Goal: Task Accomplishment & Management: Complete application form

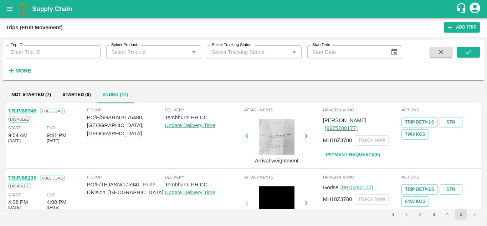
scroll to position [363, 0]
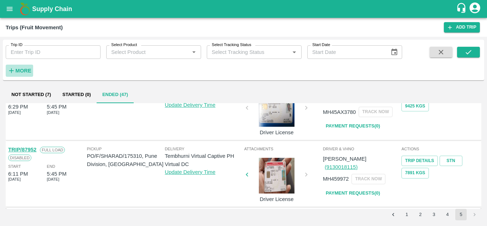
click at [26, 71] on strong "More" at bounding box center [23, 71] width 16 height 6
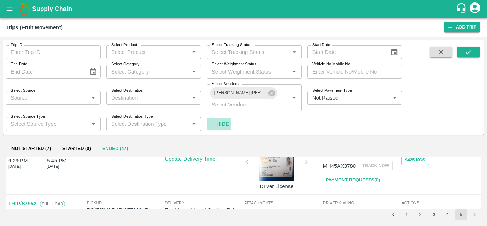
click at [223, 120] on h6 "Hide" at bounding box center [222, 123] width 12 height 9
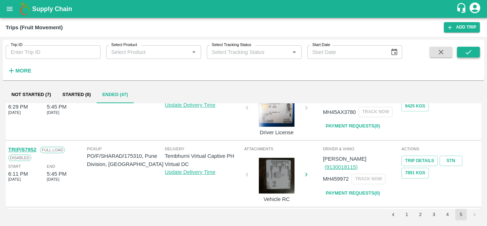
click at [471, 55] on icon "submit" at bounding box center [468, 52] width 8 height 8
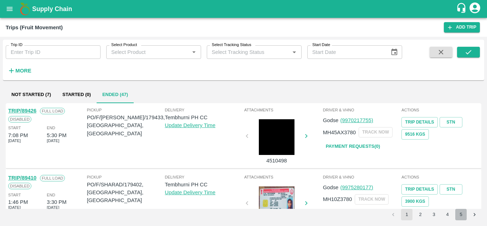
click at [464, 212] on button "5" at bounding box center [460, 214] width 11 height 11
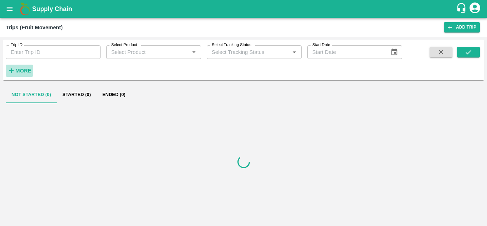
click at [23, 72] on strong "More" at bounding box center [23, 71] width 16 height 6
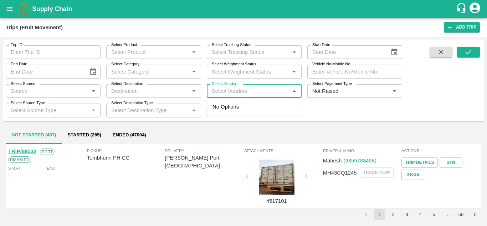
click at [225, 90] on input "Select Vendors" at bounding box center [248, 90] width 79 height 9
type input "DNYANESH"
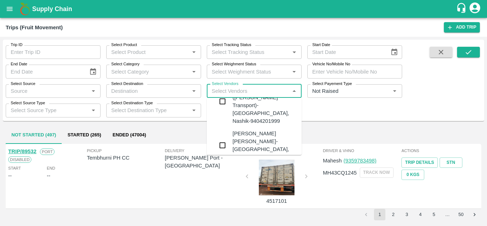
scroll to position [26, 0]
click at [254, 129] on div "[PERSON_NAME] [PERSON_NAME]-[GEOGRAPHIC_DATA], [GEOGRAPHIC_DATA]-9730316755" at bounding box center [275, 145] width 86 height 32
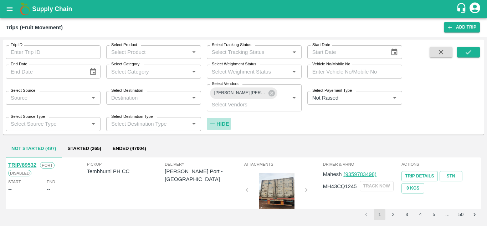
click at [222, 122] on strong "Hide" at bounding box center [222, 124] width 12 height 6
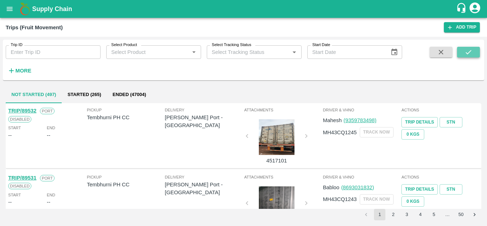
click at [469, 47] on button "submit" at bounding box center [468, 52] width 23 height 11
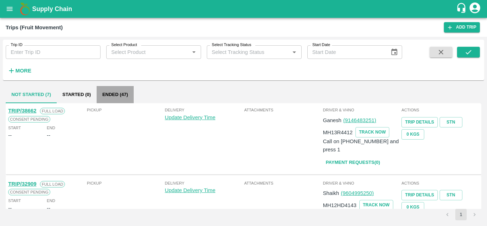
click at [114, 94] on button "Ended (47)" at bounding box center [115, 94] width 37 height 17
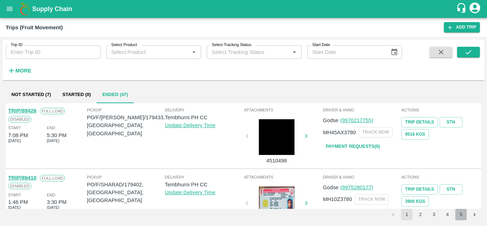
click at [462, 213] on button "5" at bounding box center [460, 214] width 11 height 11
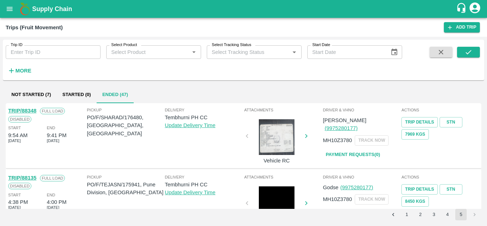
scroll to position [363, 0]
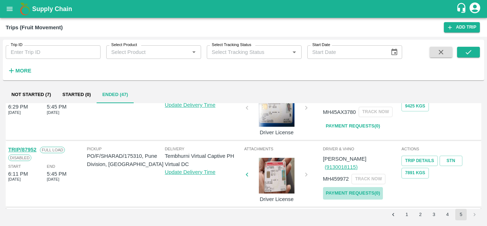
click at [355, 187] on link "Payment Requests( 0 )" at bounding box center [353, 193] width 60 height 12
click at [469, 55] on icon "submit" at bounding box center [468, 52] width 8 height 8
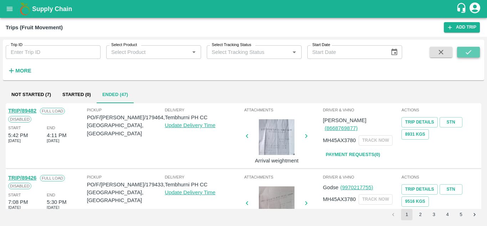
click at [468, 51] on icon "submit" at bounding box center [468, 52] width 8 height 8
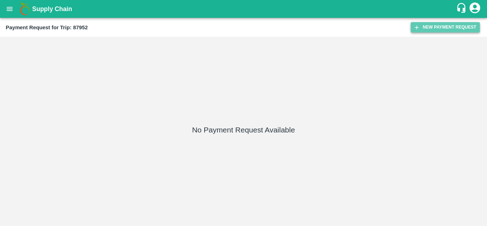
click at [445, 26] on button "New Payment Request" at bounding box center [445, 27] width 69 height 10
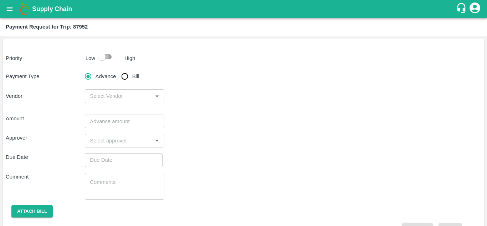
click at [105, 53] on input "checkbox" at bounding box center [102, 57] width 41 height 14
checkbox input "true"
click at [127, 81] on input "Bill" at bounding box center [125, 76] width 14 height 14
radio input "true"
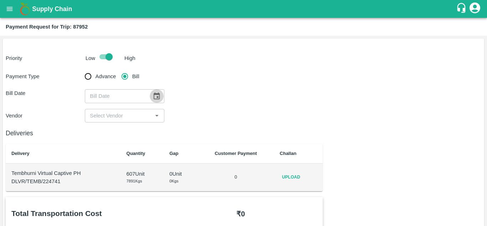
click at [156, 99] on icon "Choose date" at bounding box center [157, 96] width 8 height 8
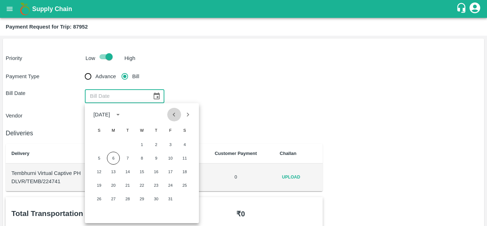
click at [174, 119] on button "Previous month" at bounding box center [174, 115] width 14 height 14
click at [143, 159] on button "10" at bounding box center [141, 157] width 13 height 13
type input "10/09/2025"
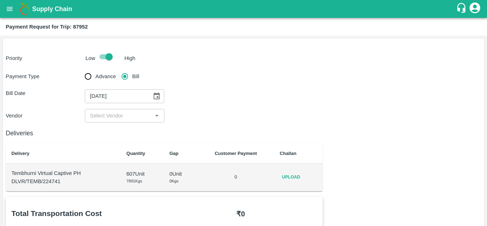
click at [122, 115] on input "input" at bounding box center [118, 115] width 63 height 9
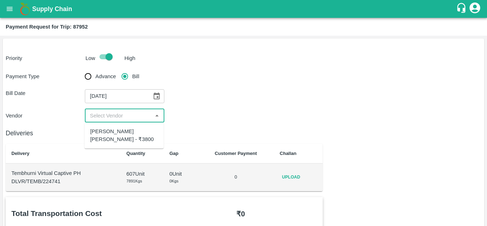
click at [110, 135] on div "Dnyaneshwar Vitthal Godse - ₹3800" at bounding box center [124, 135] width 68 height 16
type input "Dnyaneshwar Vitthal Godse - ₹3800"
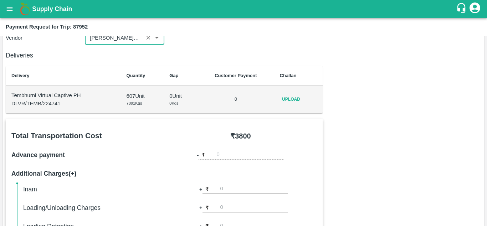
scroll to position [78, 0]
click at [166, 150] on div "- ₹" at bounding box center [240, 154] width 153 height 10
click at [290, 99] on span "Upload" at bounding box center [291, 99] width 23 height 10
click at [0, 0] on input "Upload" at bounding box center [0, 0] width 0 height 0
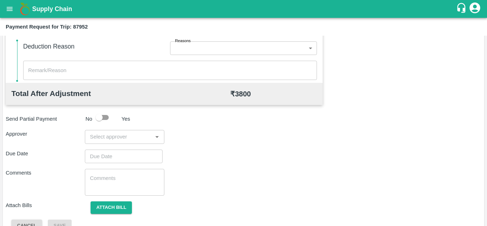
scroll to position [324, 0]
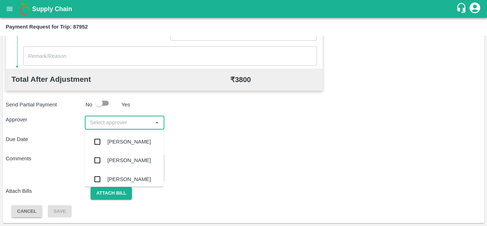
click at [105, 119] on input "input" at bounding box center [118, 122] width 63 height 9
type input "prasad"
click at [127, 140] on div "Prasad Waghade" at bounding box center [128, 142] width 43 height 8
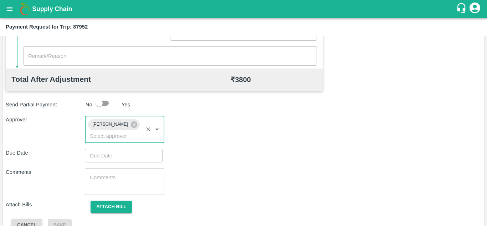
type input "DD/MM/YYYY hh:mm aa"
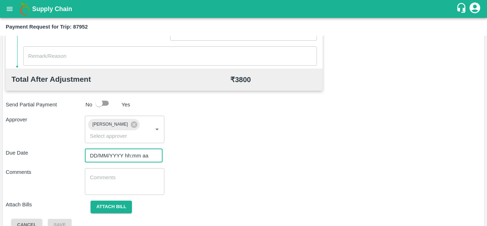
click at [104, 155] on input "DD/MM/YYYY hh:mm aa" at bounding box center [121, 156] width 73 height 14
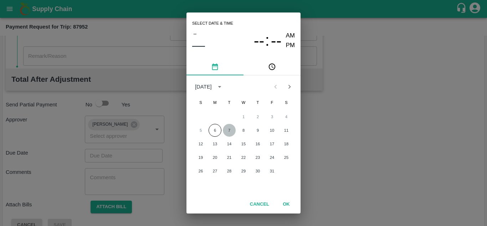
click at [229, 129] on button "7" at bounding box center [229, 130] width 13 height 13
type input "07/10/2025 12:00 AM"
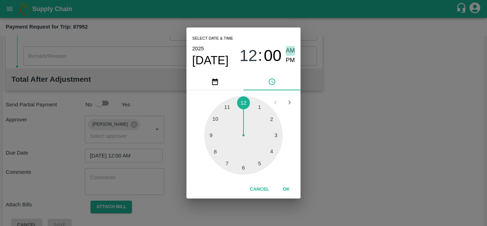
click at [288, 47] on span "AM" at bounding box center [290, 51] width 9 height 10
click at [286, 191] on button "OK" at bounding box center [286, 189] width 23 height 12
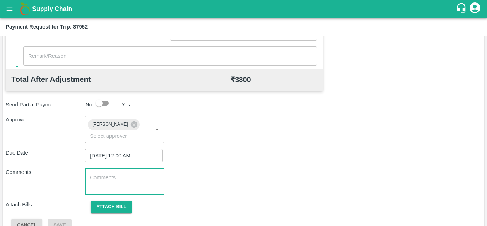
click at [122, 186] on textarea at bounding box center [124, 181] width 69 height 15
type textarea "Transport Bill"
click at [267, 174] on div "Comments Transport Bill x ​" at bounding box center [244, 181] width 476 height 27
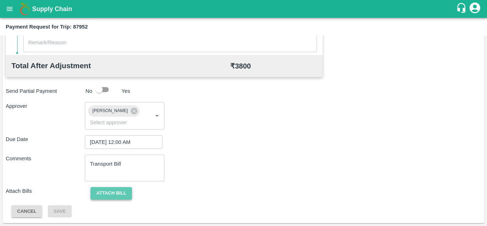
click at [115, 194] on button "Attach bill" at bounding box center [111, 193] width 41 height 12
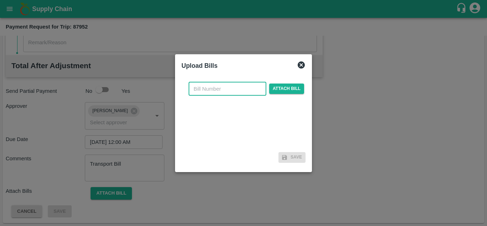
click at [205, 88] on input "text" at bounding box center [228, 89] width 78 height 14
type input "304"
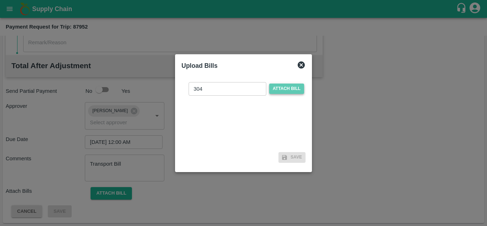
click at [287, 86] on span "Attach bill" at bounding box center [286, 88] width 35 height 10
click at [0, 0] on input "Attach bill" at bounding box center [0, 0] width 0 height 0
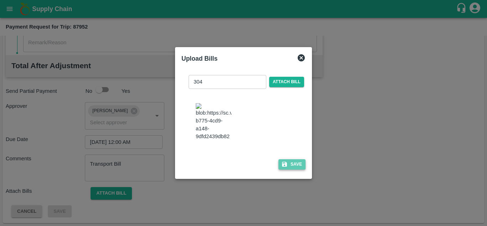
click at [294, 168] on button "Save" at bounding box center [291, 164] width 27 height 10
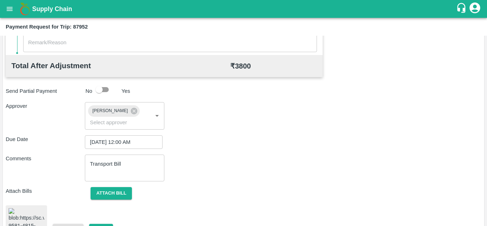
scroll to position [385, 0]
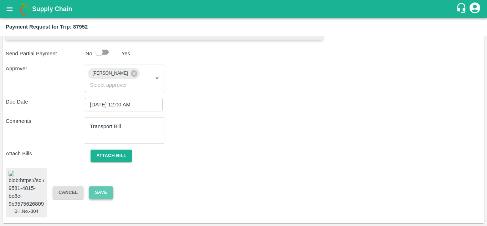
click at [100, 186] on button "Save" at bounding box center [101, 192] width 24 height 12
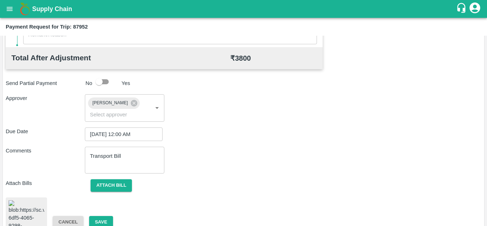
scroll to position [357, 0]
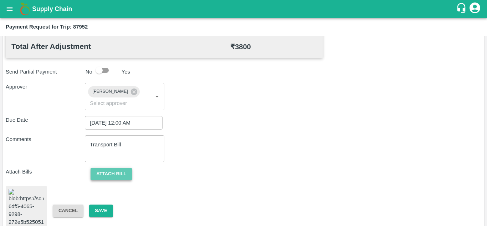
click at [114, 175] on button "Attach bill" at bounding box center [111, 174] width 41 height 12
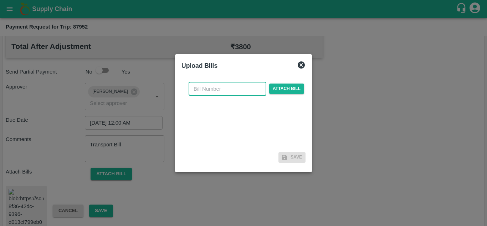
click at [206, 89] on input "text" at bounding box center [228, 89] width 78 height 14
type input "305"
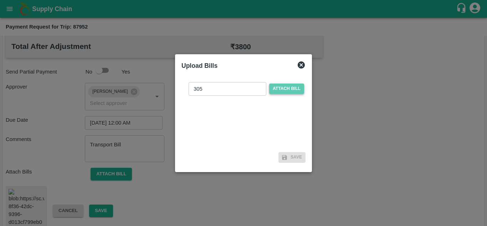
click at [292, 85] on span "Attach bill" at bounding box center [286, 88] width 35 height 10
click at [0, 0] on input "Attach bill" at bounding box center [0, 0] width 0 height 0
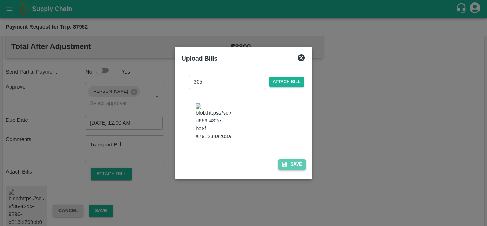
click at [298, 166] on button "Save" at bounding box center [291, 164] width 27 height 10
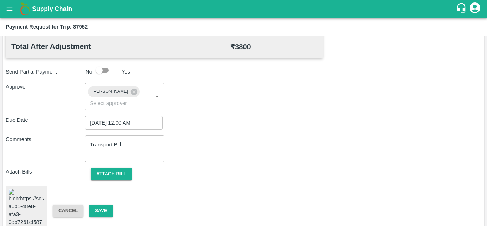
scroll to position [389, 0]
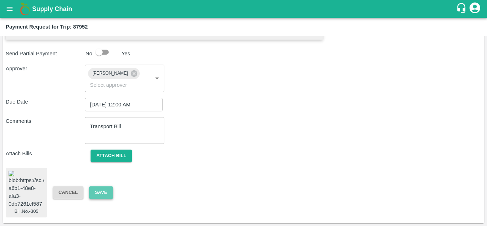
click at [107, 186] on button "Save" at bounding box center [101, 192] width 24 height 12
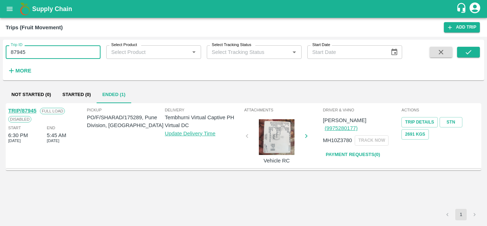
drag, startPoint x: 0, startPoint y: 0, endPoint x: 54, endPoint y: 48, distance: 72.5
click at [54, 48] on input "87945" at bounding box center [53, 52] width 95 height 14
type input "87952"
click at [468, 55] on icon "submit" at bounding box center [468, 52] width 8 height 8
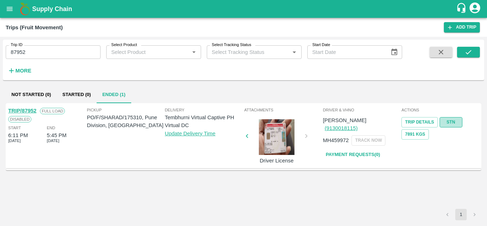
click at [451, 122] on link "STN" at bounding box center [451, 122] width 23 height 10
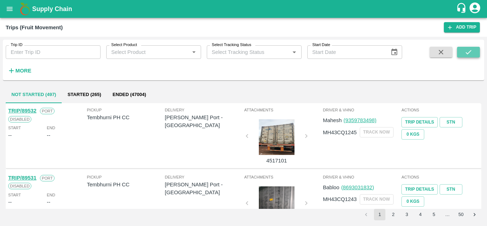
click at [476, 52] on button "submit" at bounding box center [468, 52] width 23 height 11
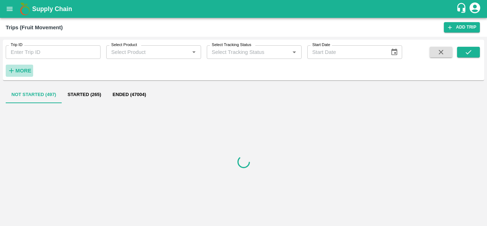
click at [25, 73] on strong "More" at bounding box center [23, 71] width 16 height 6
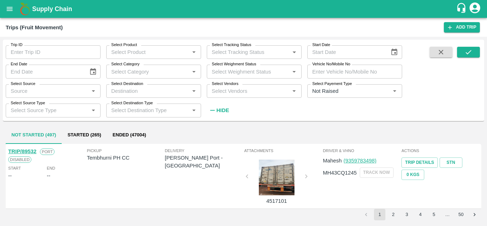
click at [214, 97] on div "Select Vendors   *" at bounding box center [254, 91] width 95 height 14
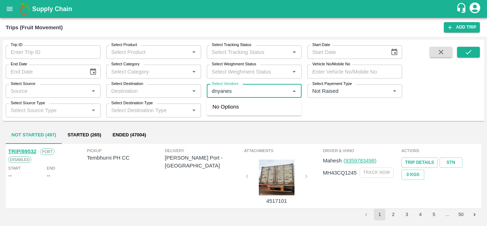
type input "[PERSON_NAME]"
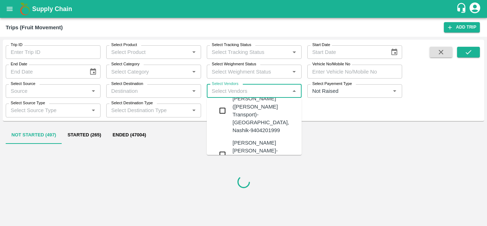
scroll to position [18, 0]
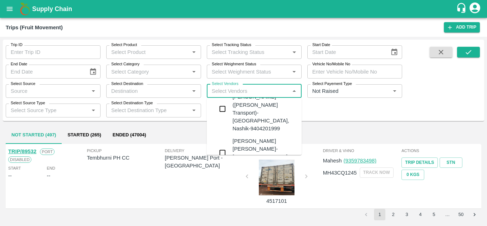
click at [250, 137] on div "[PERSON_NAME] [PERSON_NAME]-[GEOGRAPHIC_DATA], [GEOGRAPHIC_DATA]-9730316755" at bounding box center [275, 153] width 86 height 32
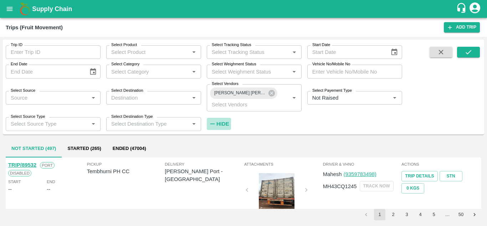
click at [218, 127] on h6 "Hide" at bounding box center [222, 123] width 12 height 9
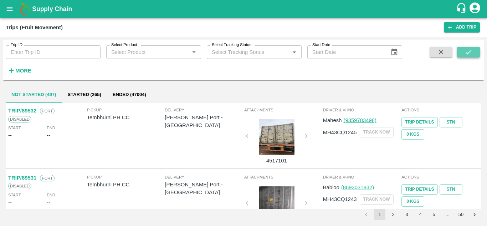
click at [468, 48] on icon "submit" at bounding box center [468, 52] width 8 height 8
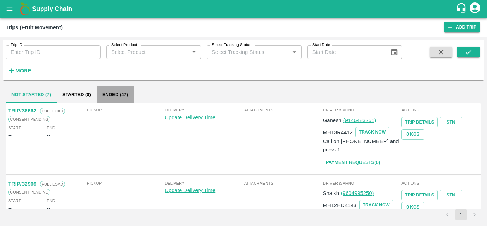
click at [109, 86] on button "Ended (47)" at bounding box center [115, 94] width 37 height 17
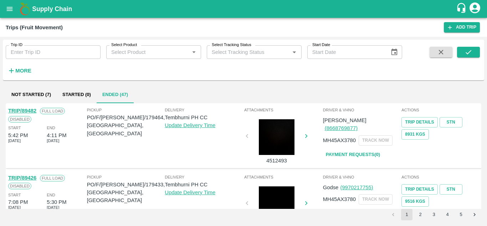
scroll to position [563, 0]
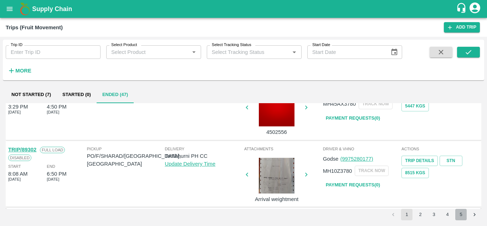
click at [459, 216] on button "5" at bounding box center [460, 214] width 11 height 11
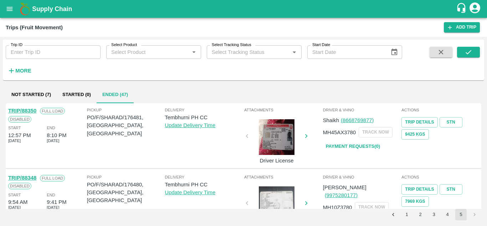
scroll to position [363, 0]
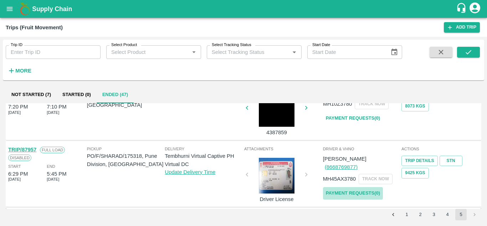
click at [356, 190] on link "Payment Requests( 0 )" at bounding box center [353, 193] width 60 height 12
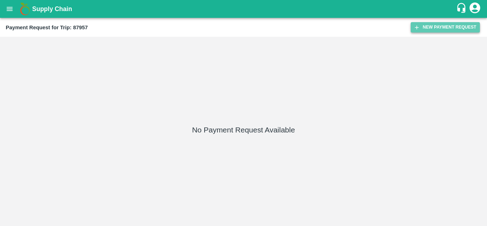
click at [447, 25] on button "New Payment Request" at bounding box center [445, 27] width 69 height 10
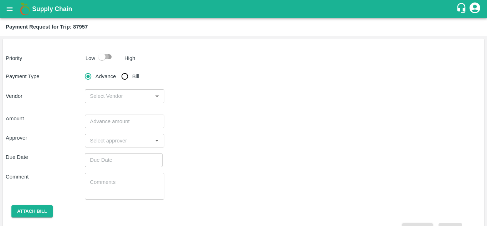
click at [108, 56] on input "checkbox" at bounding box center [102, 57] width 41 height 14
checkbox input "true"
click at [123, 76] on input "Bill" at bounding box center [125, 76] width 14 height 14
radio input "true"
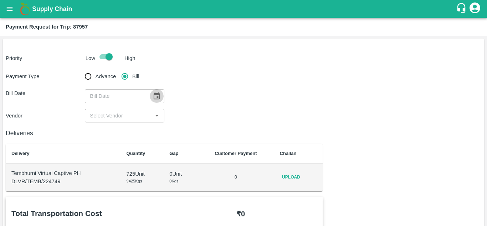
click at [159, 95] on icon "Choose date" at bounding box center [157, 96] width 8 height 8
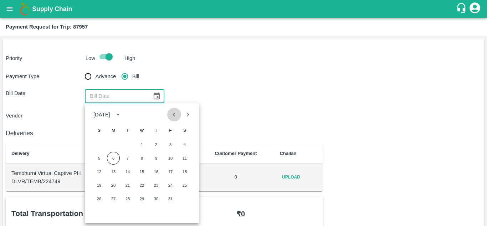
click at [174, 115] on icon "Previous month" at bounding box center [174, 114] width 2 height 4
click at [140, 160] on button "10" at bounding box center [141, 157] width 13 height 13
type input "10/09/2025"
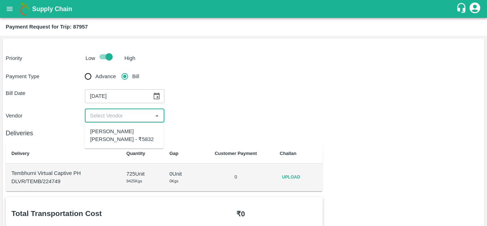
drag, startPoint x: 131, startPoint y: 118, endPoint x: 122, endPoint y: 137, distance: 21.5
click at [122, 137] on body "Supply Chain Payment Request for Trip: 87957 Priority Low High Payment Type Adv…" at bounding box center [243, 113] width 487 height 226
click at [122, 137] on div "Dnyaneshwar Vitthal Godse - ₹5832" at bounding box center [124, 135] width 68 height 16
type input "[PERSON_NAME] [PERSON_NAME] - ₹5832"
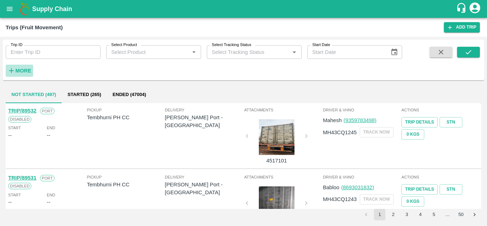
click at [22, 68] on strong "More" at bounding box center [23, 71] width 16 height 6
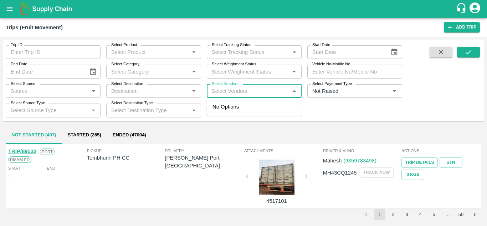
click at [223, 90] on input "Select Vendors" at bounding box center [248, 90] width 79 height 9
type input "dnyaneshwar"
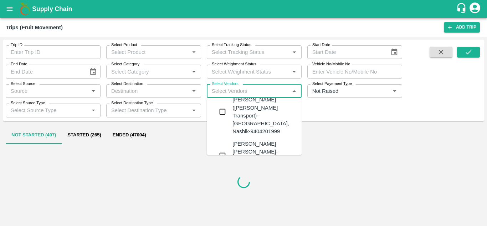
scroll to position [17, 0]
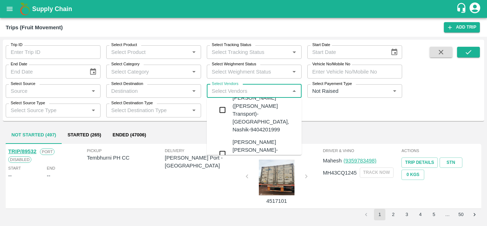
click at [258, 138] on div "Dnyaneshwar Vitthal Godse-Kandar, Solapur-9730316755" at bounding box center [275, 154] width 86 height 32
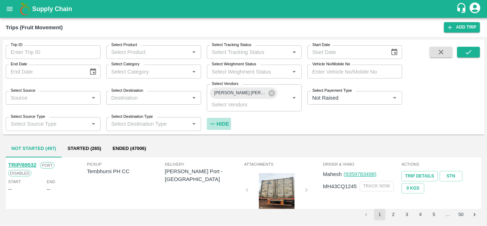
click at [220, 123] on strong "Hide" at bounding box center [222, 124] width 12 height 6
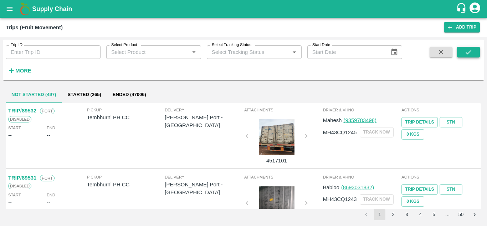
click at [467, 50] on icon "submit" at bounding box center [468, 52] width 8 height 8
click at [19, 75] on h6 "More" at bounding box center [23, 70] width 16 height 9
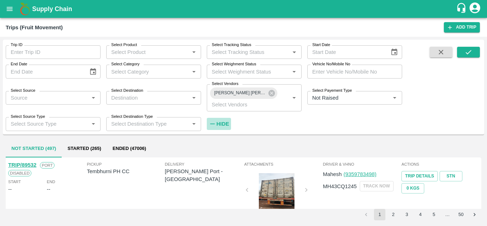
click at [225, 122] on strong "Hide" at bounding box center [222, 124] width 12 height 6
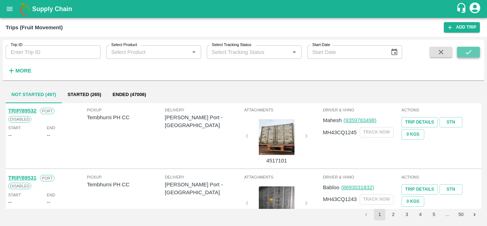
click at [471, 52] on icon "submit" at bounding box center [468, 52] width 8 height 8
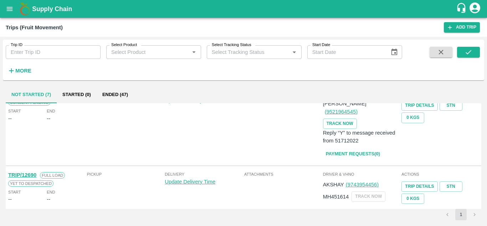
scroll to position [356, 0]
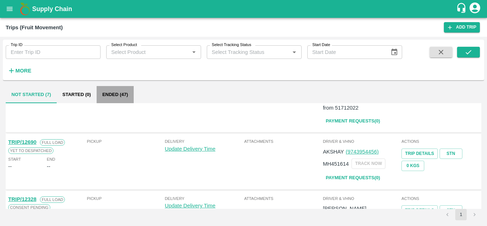
click at [110, 95] on button "Ended (47)" at bounding box center [115, 94] width 37 height 17
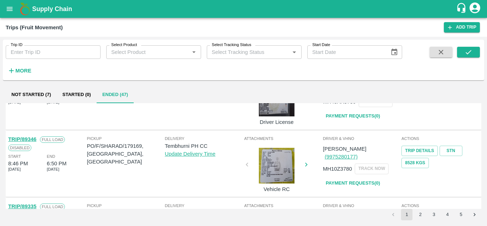
scroll to position [563, 0]
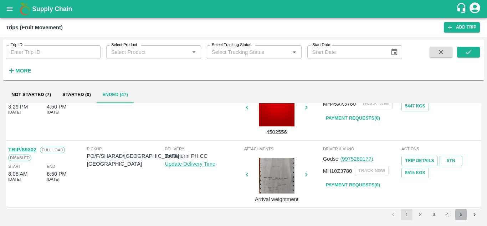
click at [459, 213] on button "5" at bounding box center [460, 214] width 11 height 11
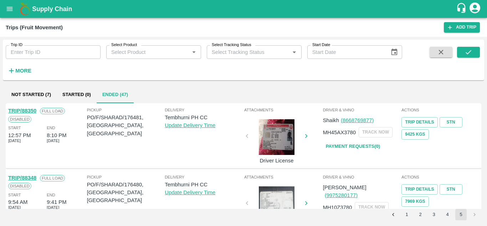
scroll to position [363, 0]
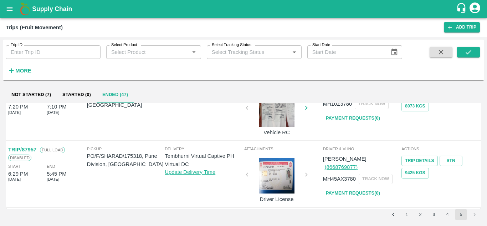
click at [353, 187] on link "Payment Requests( 0 )" at bounding box center [353, 193] width 60 height 12
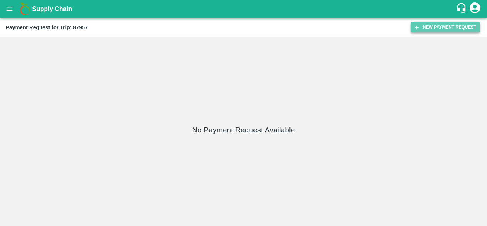
click at [435, 27] on button "New Payment Request" at bounding box center [445, 27] width 69 height 10
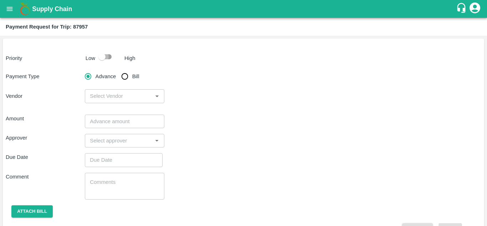
click at [107, 57] on input "checkbox" at bounding box center [102, 57] width 41 height 14
checkbox input "true"
click at [125, 73] on input "Bill" at bounding box center [125, 76] width 14 height 14
radio input "true"
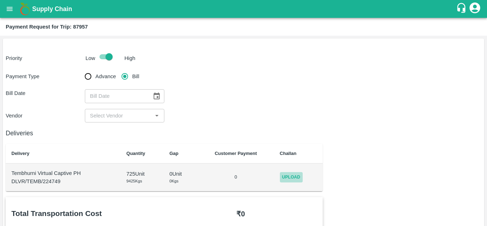
click at [288, 176] on span "Upload" at bounding box center [291, 177] width 23 height 10
click at [0, 0] on input "Upload" at bounding box center [0, 0] width 0 height 0
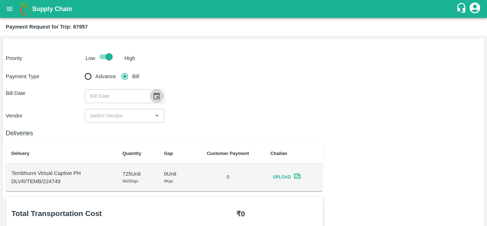
click at [154, 96] on icon "Choose date" at bounding box center [157, 96] width 8 height 8
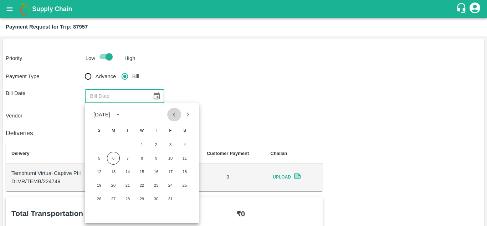
click at [172, 117] on icon "Previous month" at bounding box center [174, 114] width 8 height 8
click at [127, 156] on button "9" at bounding box center [127, 157] width 13 height 13
type input "09/09/2025"
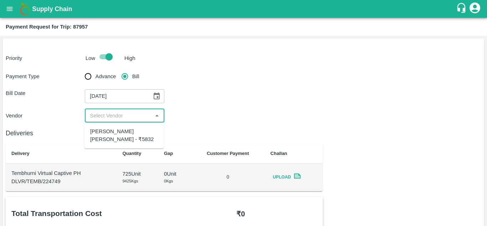
drag, startPoint x: 118, startPoint y: 114, endPoint x: 105, endPoint y: 134, distance: 23.5
click at [105, 134] on body "Supply Chain Payment Request for Trip: 87957 Priority Low High Payment Type Adv…" at bounding box center [243, 113] width 487 height 226
click at [105, 134] on div "Dnyaneshwar Vitthal Godse - ₹5832" at bounding box center [124, 135] width 68 height 16
type input "Dnyaneshwar Vitthal Godse - ₹5832"
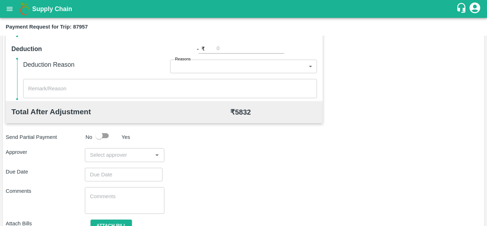
scroll to position [324, 0]
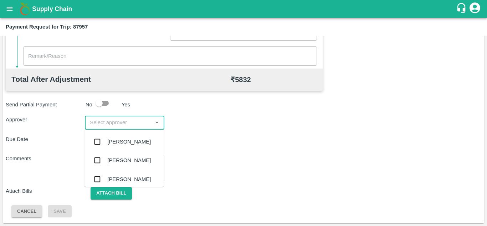
click at [116, 123] on input "input" at bounding box center [118, 122] width 63 height 9
type input "prasad"
click at [128, 137] on div "Prasad Waghade" at bounding box center [123, 141] width 79 height 19
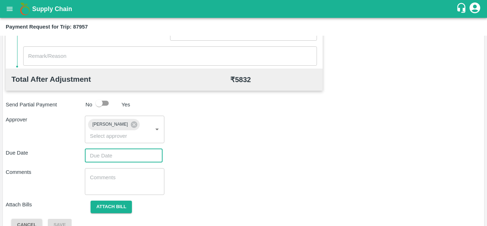
type input "DD/MM/YYYY hh:mm aa"
click at [100, 153] on input "DD/MM/YYYY hh:mm aa" at bounding box center [121, 156] width 73 height 14
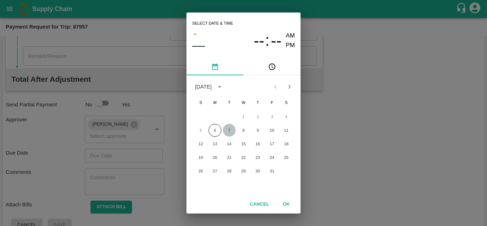
click at [231, 131] on button "7" at bounding box center [229, 130] width 13 height 13
type input "07/10/2025 12:00 AM"
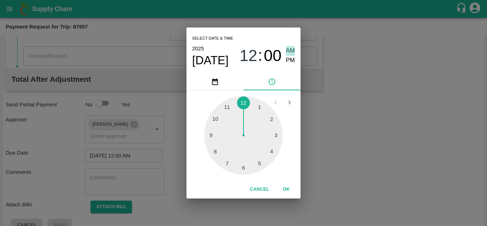
click at [291, 50] on span "AM" at bounding box center [290, 51] width 9 height 10
click at [288, 189] on button "OK" at bounding box center [286, 189] width 23 height 12
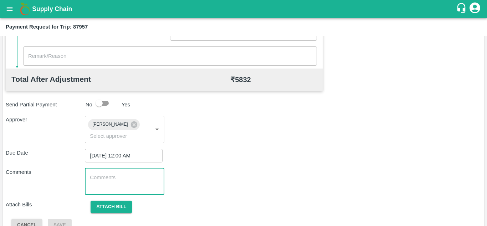
click at [103, 175] on textarea at bounding box center [124, 181] width 69 height 15
paste textarea "T"
type textarea "Transport Bill"
click at [216, 159] on div "Due Date 07/10/2025 12:00 AM ​" at bounding box center [244, 156] width 476 height 14
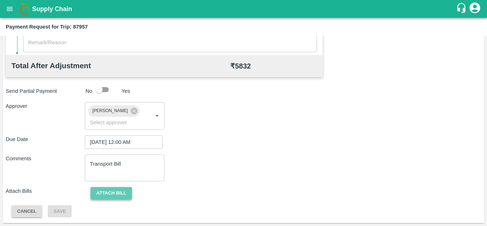
click at [114, 189] on button "Attach bill" at bounding box center [111, 193] width 41 height 12
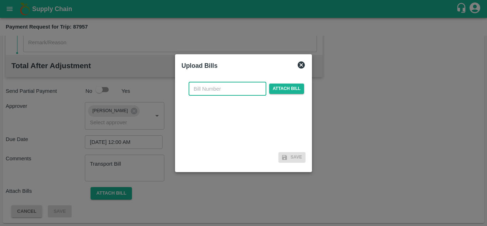
click at [195, 88] on input "text" at bounding box center [228, 89] width 78 height 14
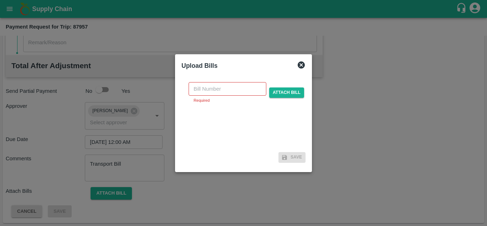
click at [300, 66] on icon at bounding box center [301, 64] width 7 height 7
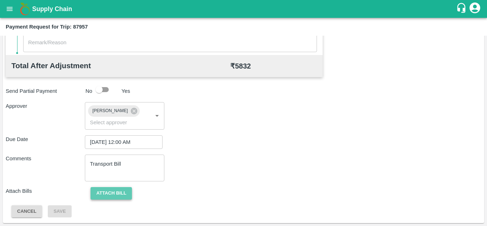
click at [109, 192] on button "Attach bill" at bounding box center [111, 193] width 41 height 12
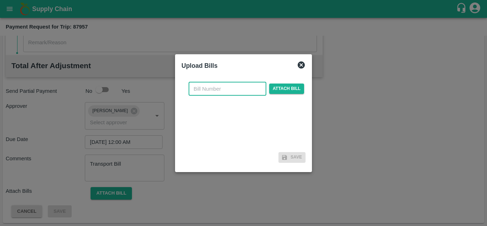
click at [206, 87] on input "text" at bounding box center [228, 89] width 78 height 14
type input "306"
click at [280, 83] on div "306 ​ Attach bill" at bounding box center [246, 89] width 118 height 14
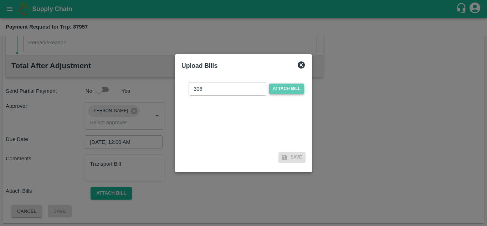
click at [289, 91] on span "Attach bill" at bounding box center [286, 88] width 35 height 10
click at [0, 0] on input "Attach bill" at bounding box center [0, 0] width 0 height 0
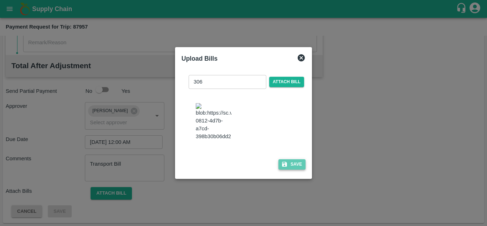
click at [293, 165] on button "Save" at bounding box center [291, 164] width 27 height 10
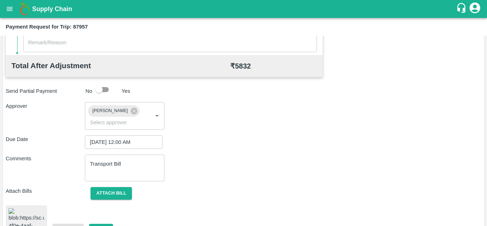
scroll to position [384, 0]
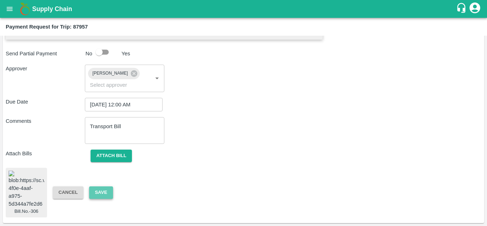
click at [103, 189] on button "Save" at bounding box center [101, 192] width 24 height 12
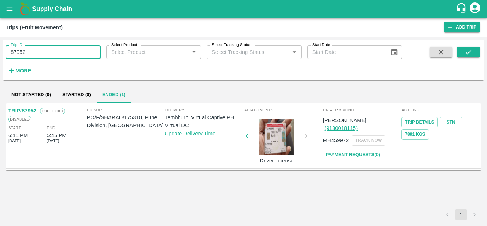
click at [46, 50] on input "87952" at bounding box center [53, 52] width 95 height 14
type input "87957"
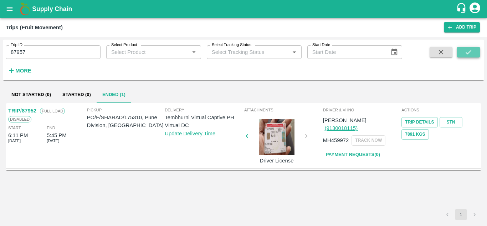
click at [474, 51] on button "submit" at bounding box center [468, 52] width 23 height 11
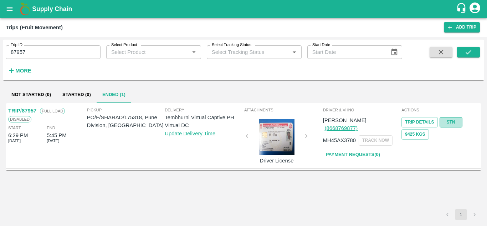
click at [457, 122] on link "STN" at bounding box center [451, 122] width 23 height 10
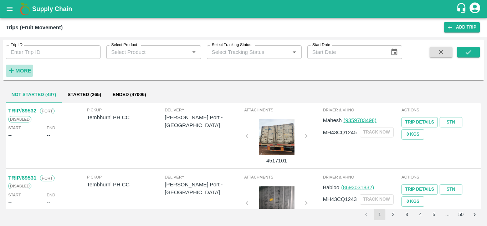
click at [30, 71] on strong "More" at bounding box center [23, 71] width 16 height 6
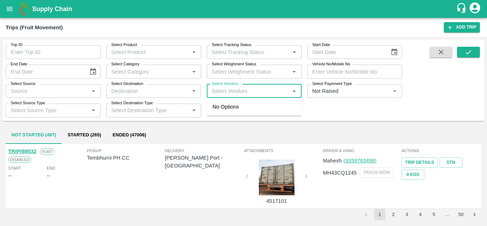
click at [227, 91] on input "Select Vendors" at bounding box center [248, 90] width 79 height 9
type input "[PERSON_NAME]"
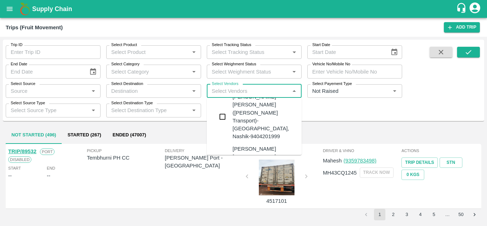
scroll to position [21, 0]
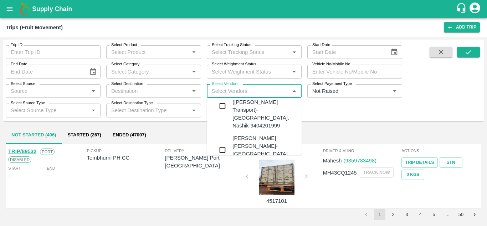
click at [255, 134] on div "[PERSON_NAME] [PERSON_NAME]-[GEOGRAPHIC_DATA], [GEOGRAPHIC_DATA]-9730316755" at bounding box center [275, 150] width 86 height 32
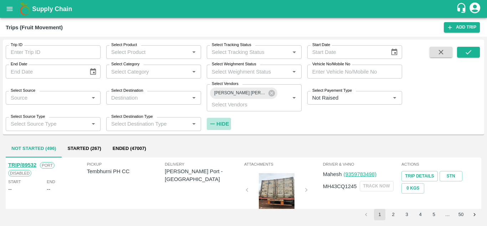
click at [224, 123] on strong "Hide" at bounding box center [222, 124] width 12 height 6
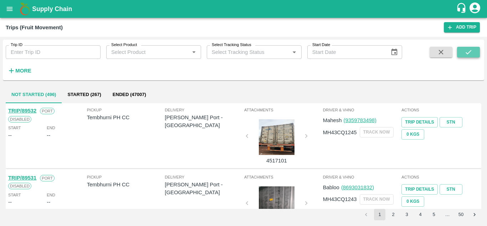
click at [470, 51] on icon "submit" at bounding box center [469, 52] width 6 height 4
